Goal: Navigation & Orientation: Find specific page/section

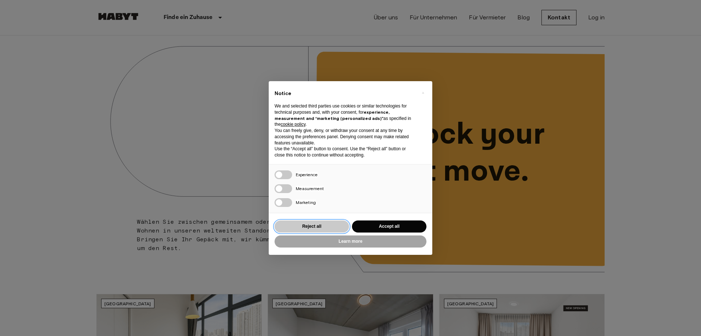
click at [330, 225] on button "Reject all" at bounding box center [312, 226] width 75 height 12
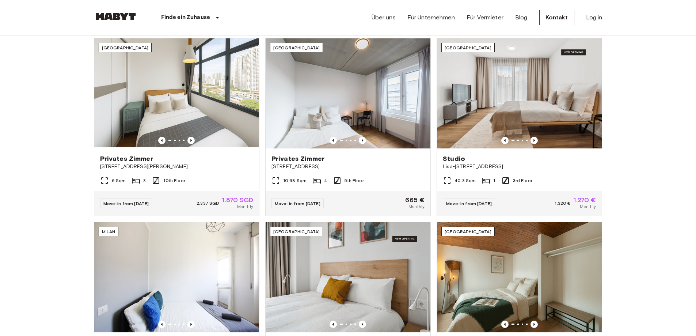
scroll to position [183, 0]
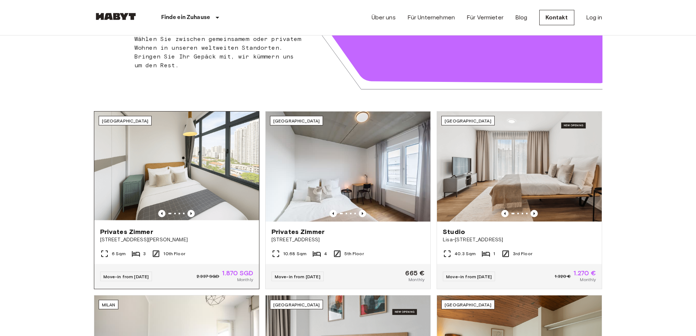
click at [180, 156] on img at bounding box center [176, 166] width 165 height 110
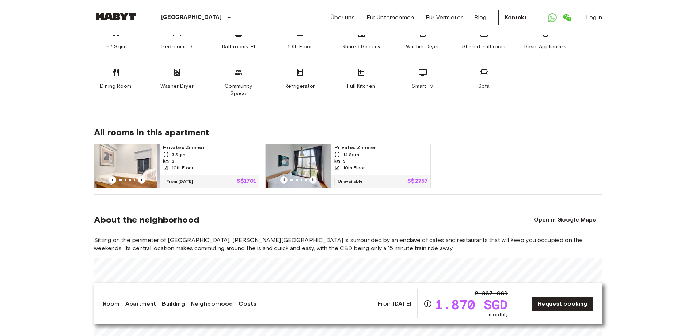
scroll to position [475, 0]
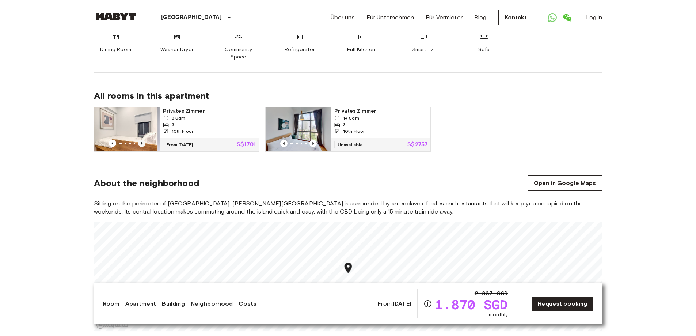
click at [140, 141] on icon "Previous image" at bounding box center [141, 143] width 7 height 7
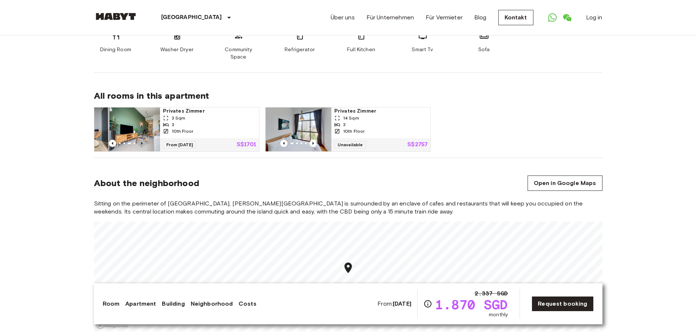
click at [140, 141] on icon "Previous image" at bounding box center [141, 143] width 7 height 7
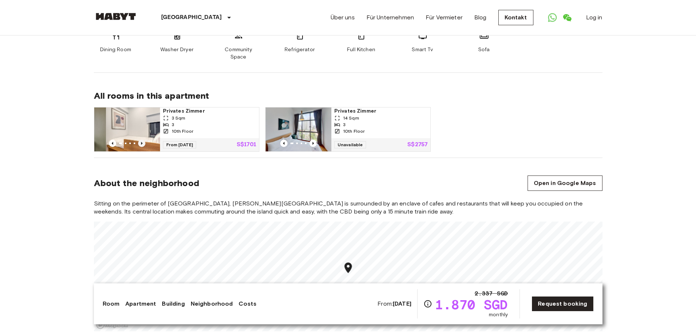
click at [140, 141] on icon "Previous image" at bounding box center [141, 143] width 7 height 7
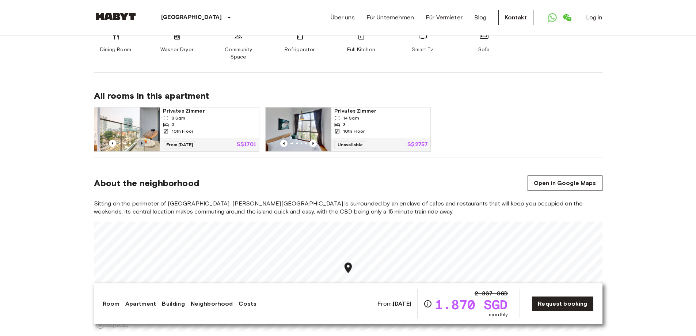
click at [140, 141] on icon "Previous image" at bounding box center [141, 143] width 7 height 7
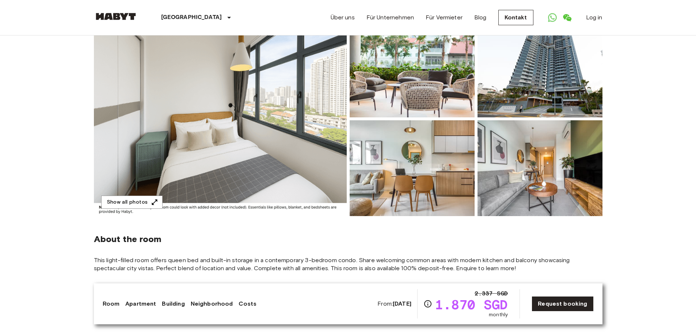
scroll to position [0, 0]
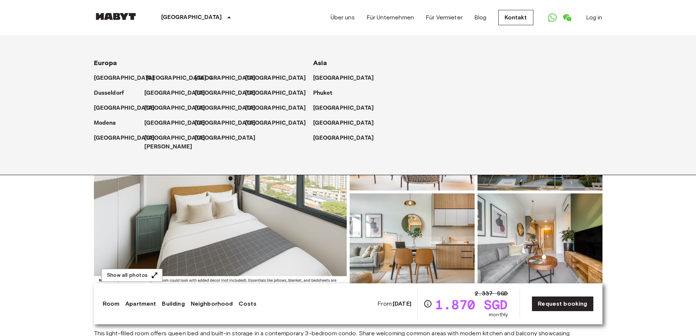
click at [151, 77] on p "[GEOGRAPHIC_DATA]" at bounding box center [176, 78] width 61 height 9
